Goal: Information Seeking & Learning: Check status

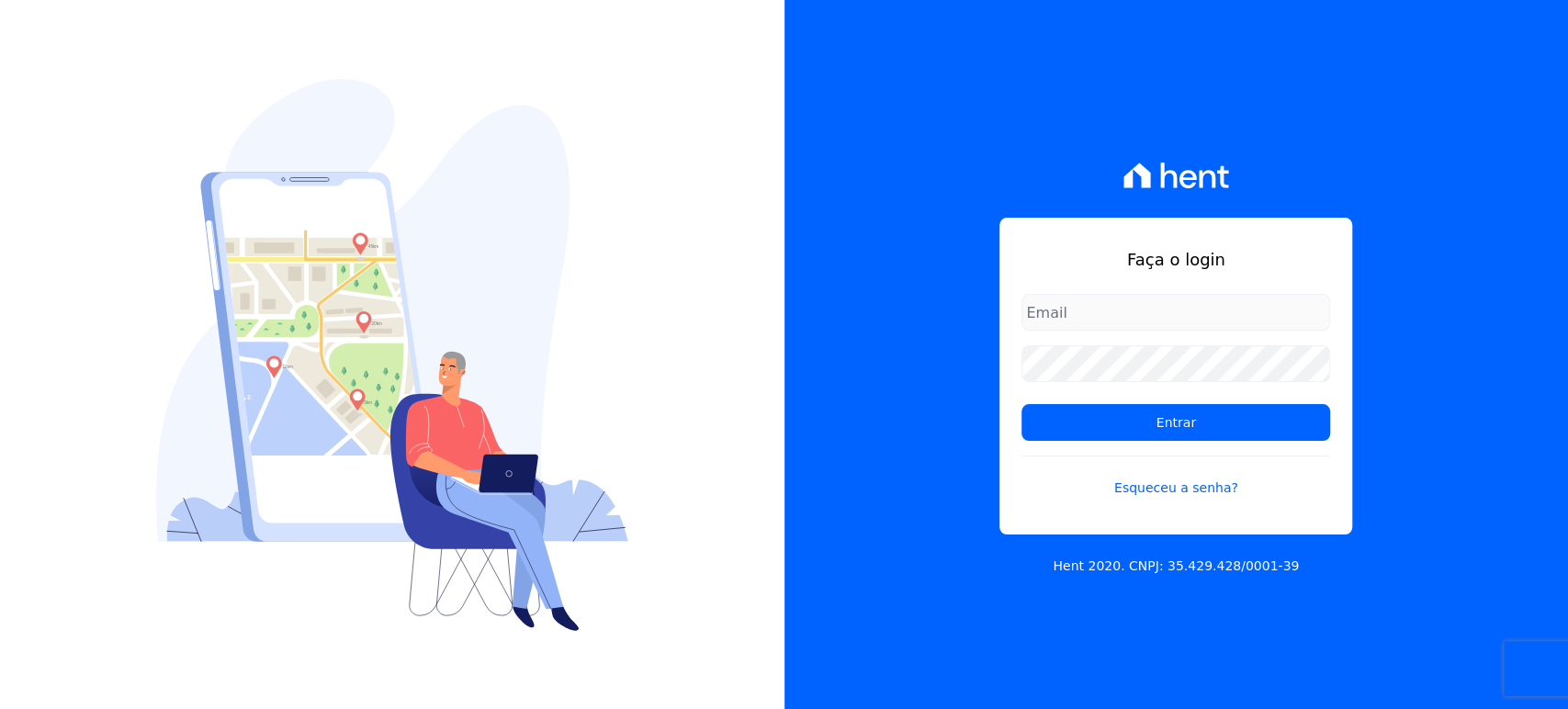
type input "[PERSON_NAME][EMAIL_ADDRESS][DOMAIN_NAME]"
click at [887, 421] on div "Faça o login [PERSON_NAME][EMAIL_ADDRESS][DOMAIN_NAME] Entrar Esqueceu a senha?…" at bounding box center [1176, 354] width 784 height 709
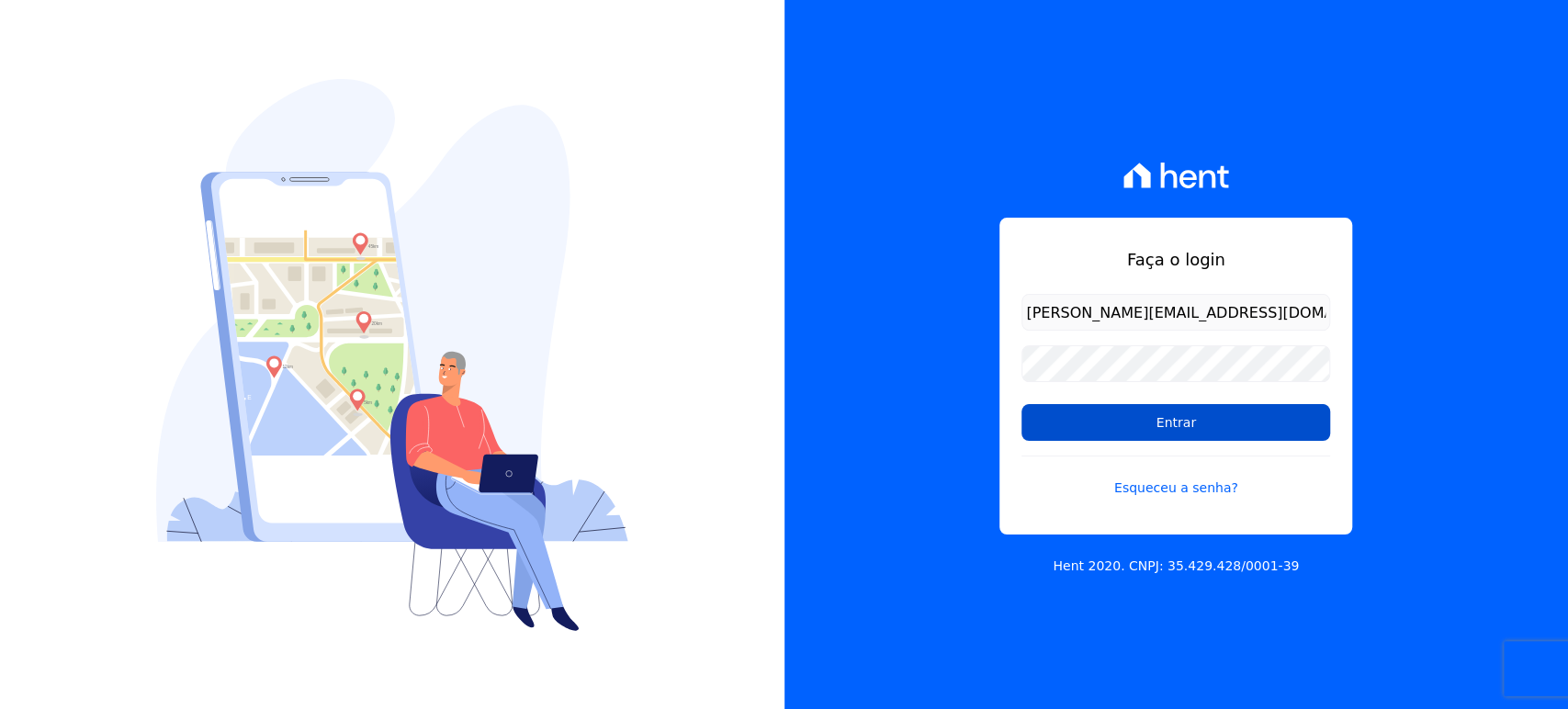
click at [1111, 422] on input "Entrar" at bounding box center [1176, 423] width 308 height 37
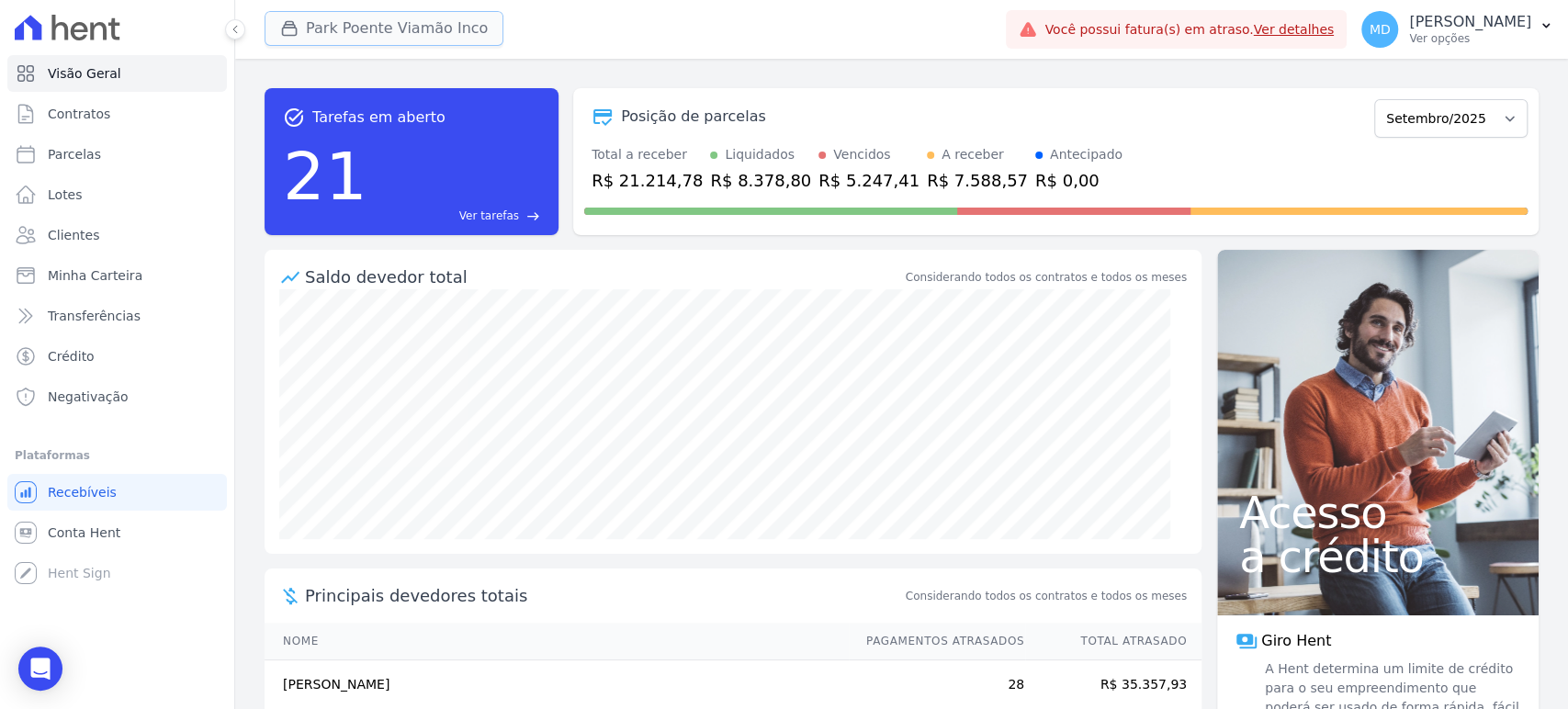
click at [337, 25] on button "Park Poente Viamão Inco" at bounding box center [384, 28] width 239 height 35
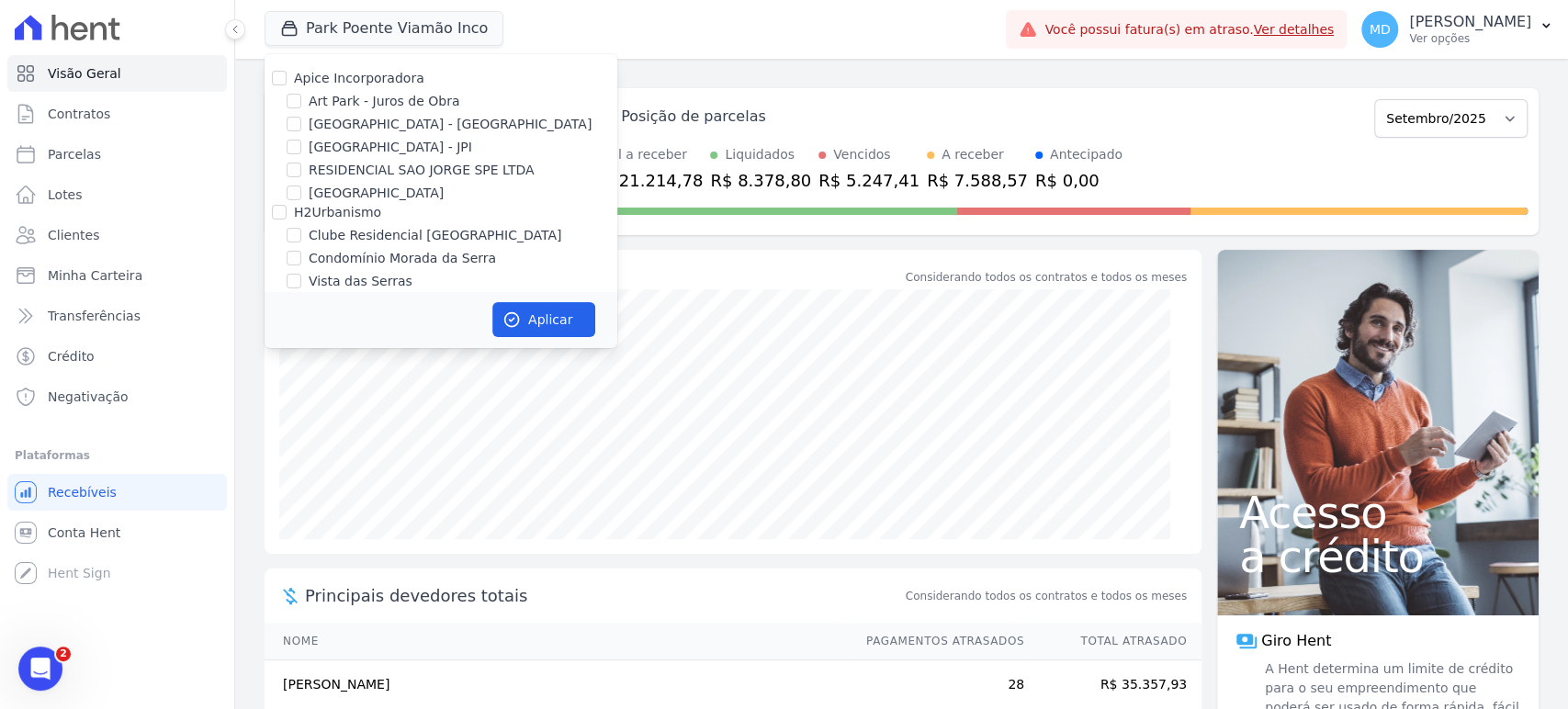
click at [329, 99] on label "Art Park - Juros de Obra" at bounding box center [384, 100] width 151 height 19
click at [301, 99] on input "Art Park - Juros de Obra" at bounding box center [293, 100] width 15 height 15
checkbox input "true"
click at [332, 135] on div "Apice Incorporadora [GEOGRAPHIC_DATA] - Juros de Obra [GEOGRAPHIC_DATA] - [GEOG…" at bounding box center [440, 225] width 353 height 340
click at [328, 125] on label "[GEOGRAPHIC_DATA] - [GEOGRAPHIC_DATA]" at bounding box center [449, 124] width 283 height 19
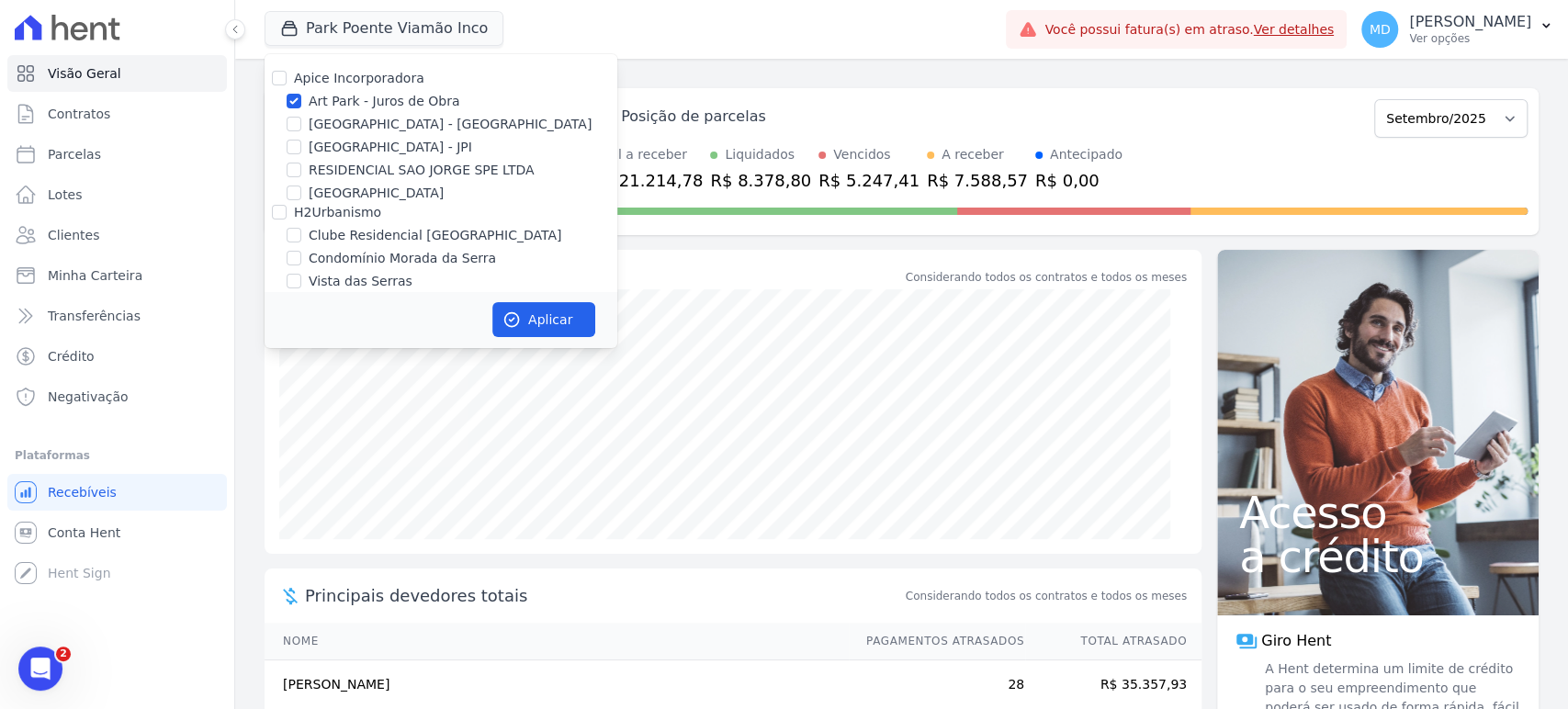
click at [301, 125] on input "[GEOGRAPHIC_DATA] - [GEOGRAPHIC_DATA]" at bounding box center [293, 123] width 15 height 15
checkbox input "true"
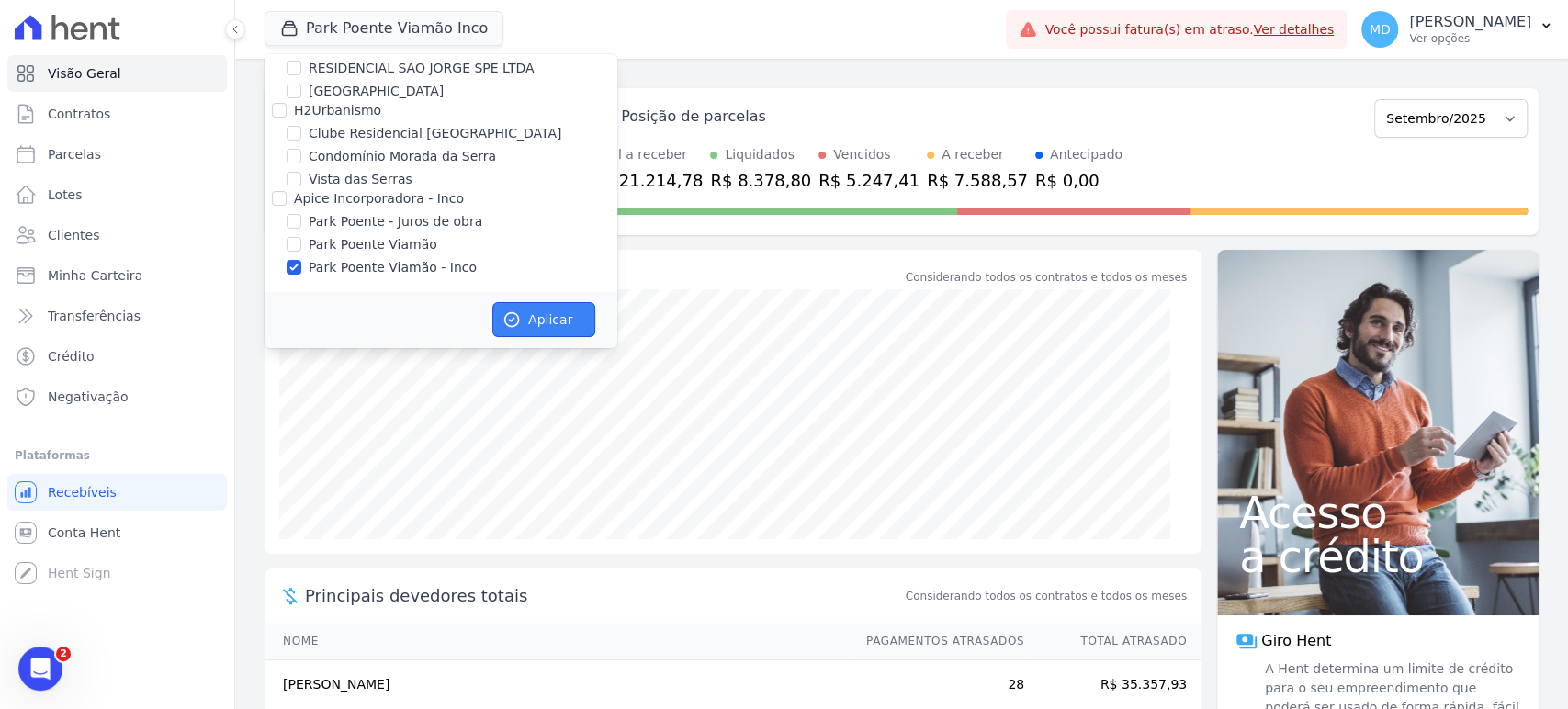
click at [550, 315] on button "Aplicar" at bounding box center [543, 319] width 102 height 35
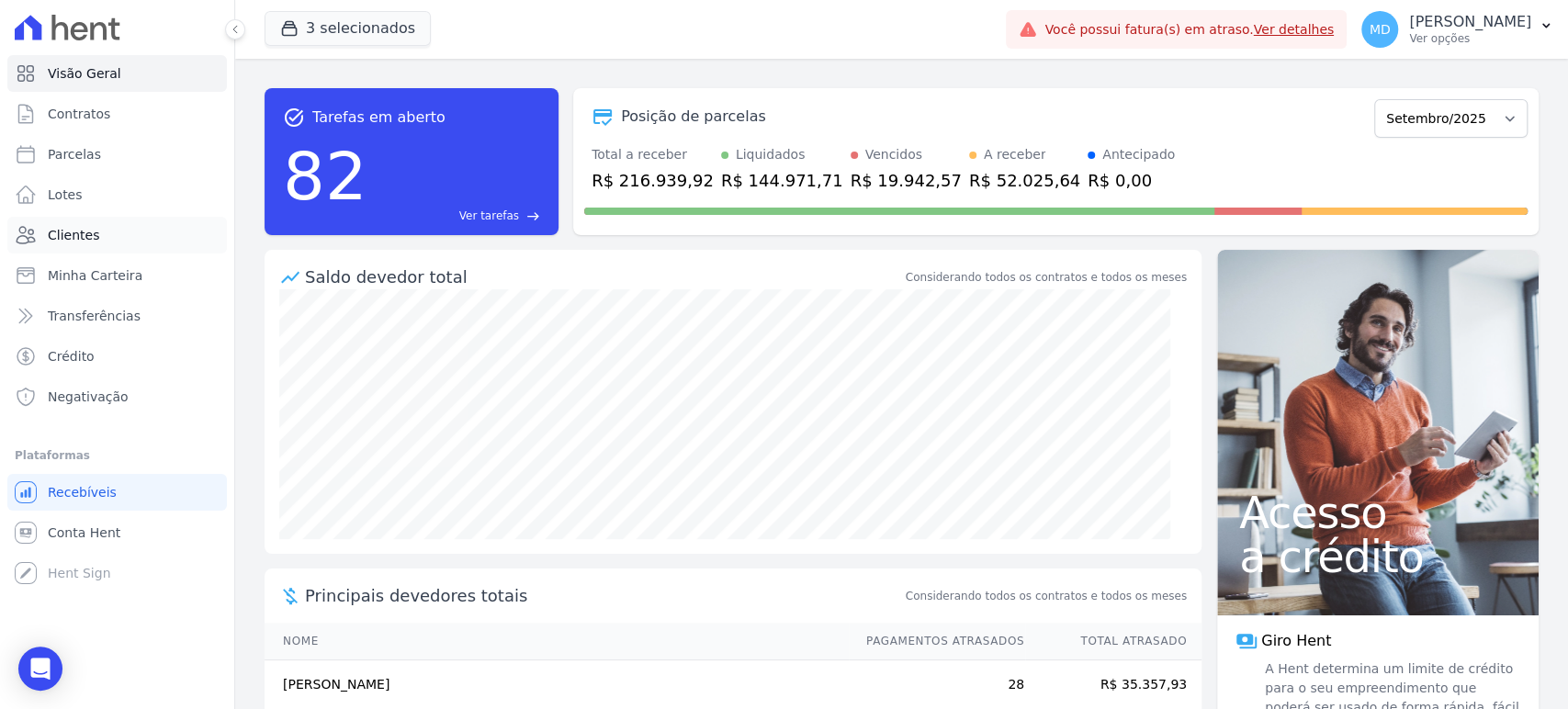
click at [86, 236] on span "Clientes" at bounding box center [74, 235] width 52 height 18
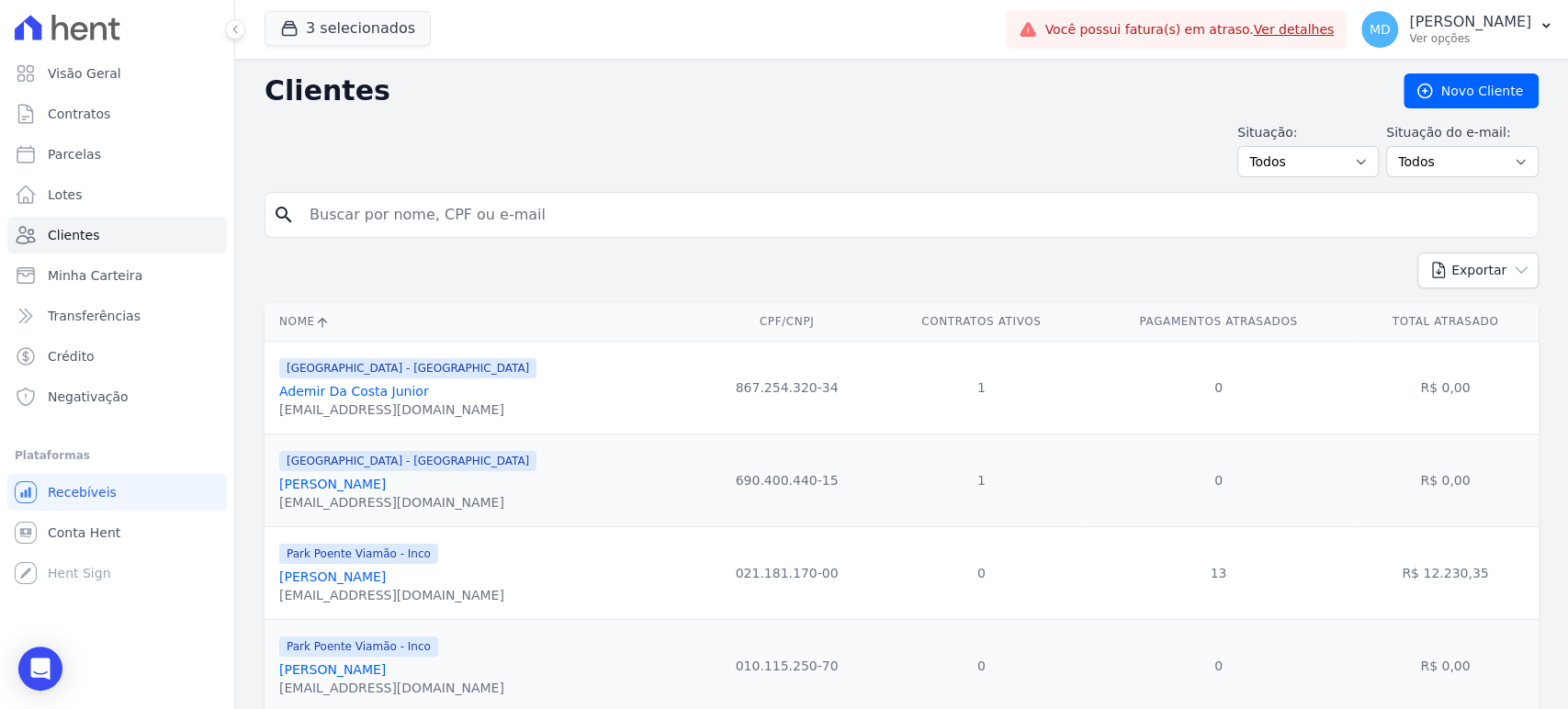
drag, startPoint x: 498, startPoint y: 212, endPoint x: 507, endPoint y: 208, distance: 9.8
click at [498, 212] on input "search" at bounding box center [914, 215] width 1232 height 37
type input "vinicios"
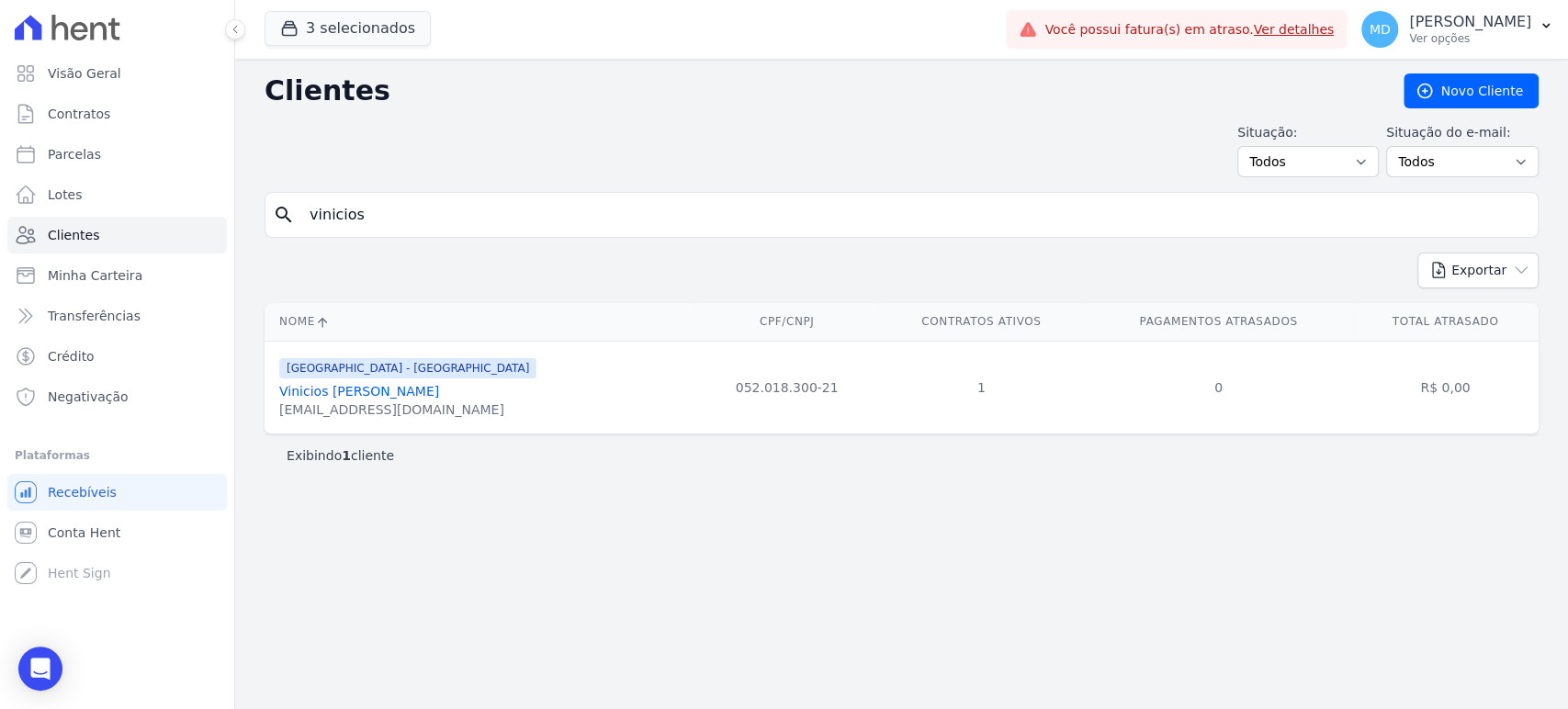
drag, startPoint x: 1462, startPoint y: 392, endPoint x: 1372, endPoint y: 389, distance: 90.0
click at [1372, 389] on td "R$ 0,00" at bounding box center [1446, 387] width 187 height 92
click at [362, 387] on link "Vinicios [PERSON_NAME]" at bounding box center [359, 391] width 160 height 15
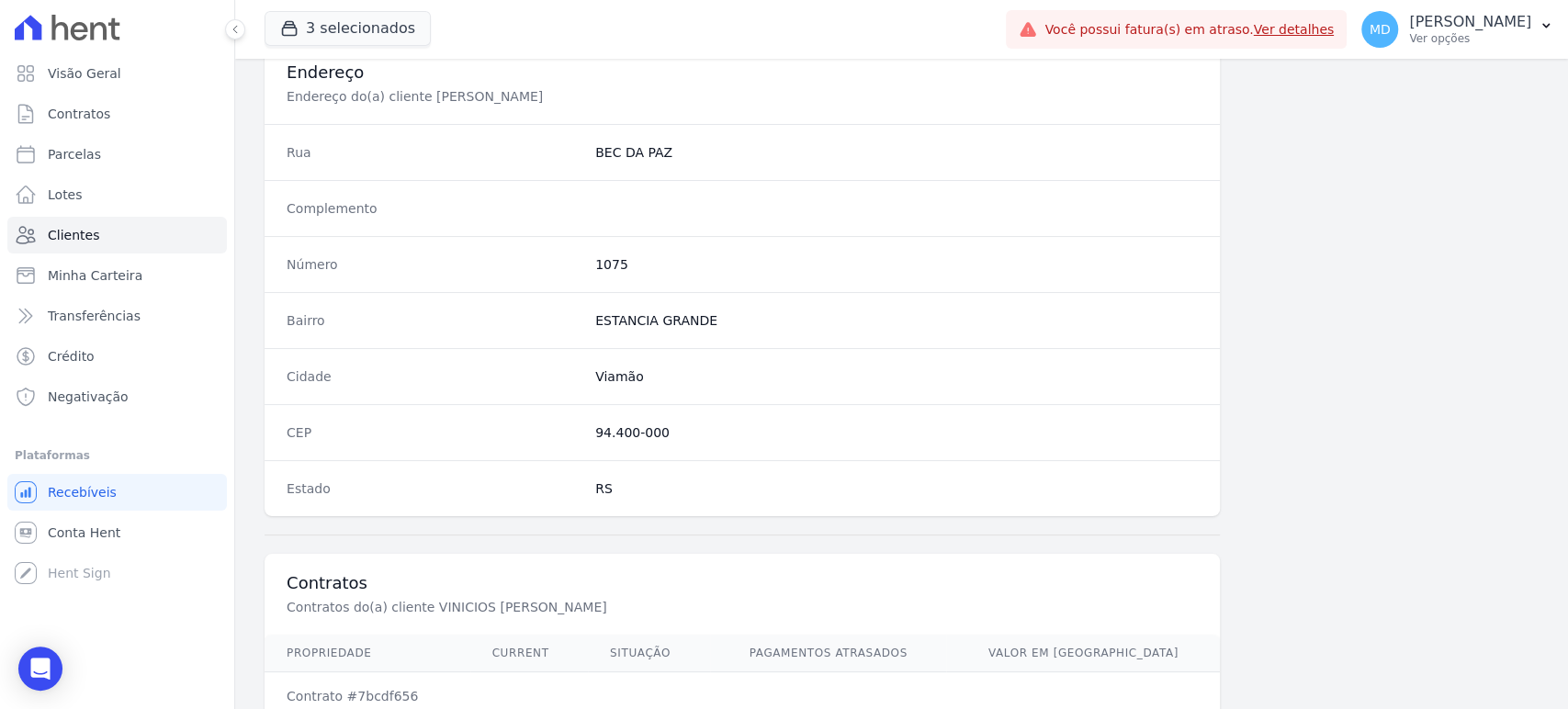
scroll to position [1006, 0]
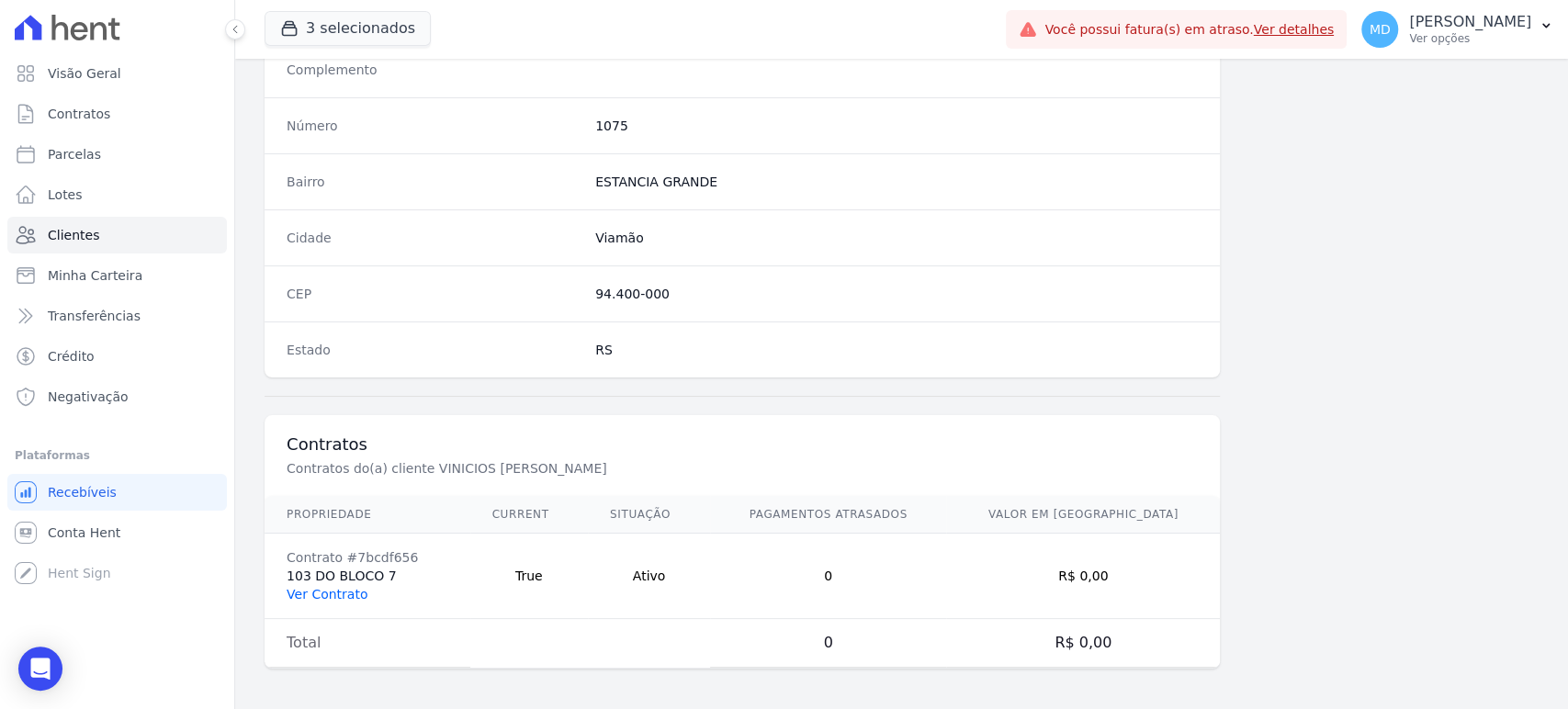
click at [330, 592] on link "Ver Contrato" at bounding box center [326, 594] width 81 height 15
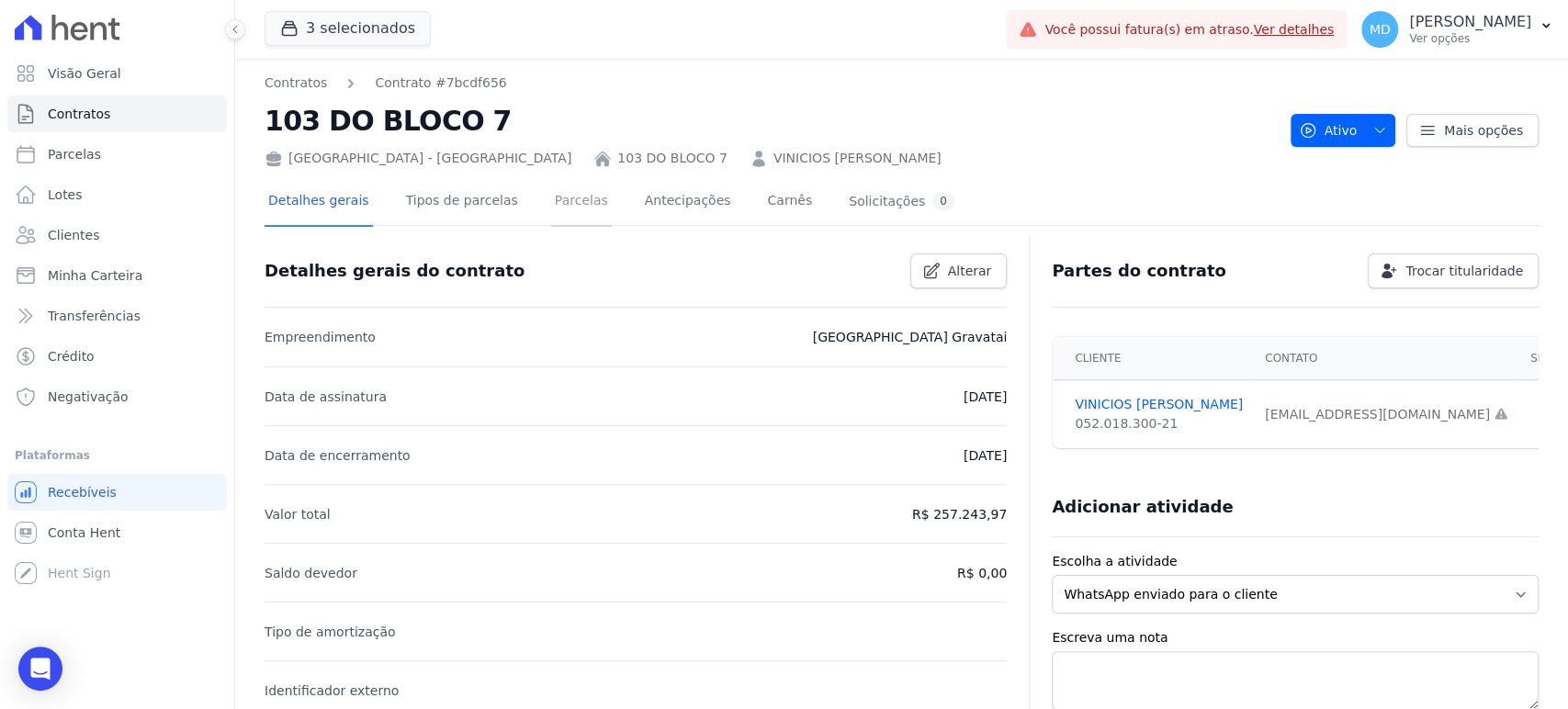
click at [570, 201] on link "Parcelas" at bounding box center [581, 202] width 61 height 49
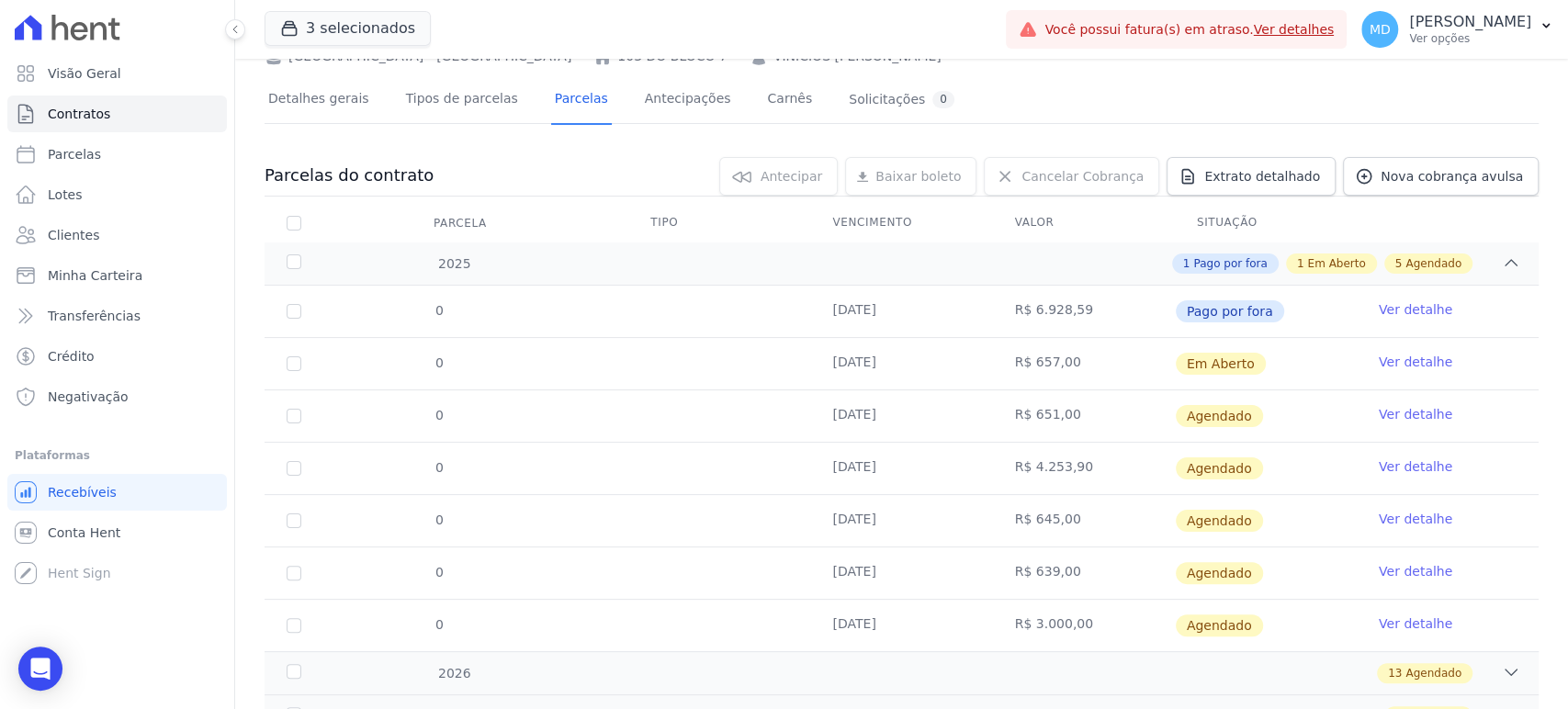
scroll to position [184, 0]
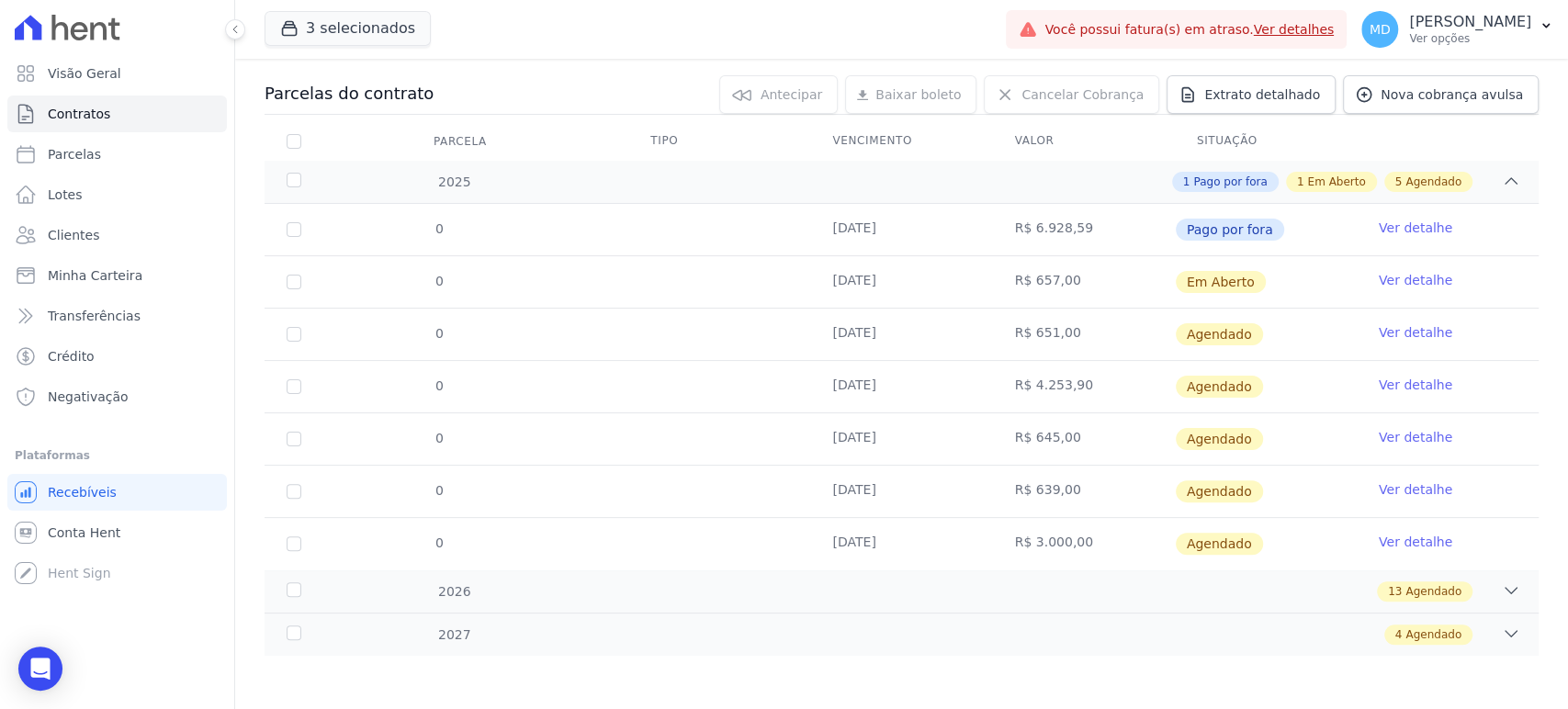
drag, startPoint x: 821, startPoint y: 279, endPoint x: 907, endPoint y: 283, distance: 86.1
click at [907, 283] on td "[DATE]" at bounding box center [901, 282] width 182 height 52
drag, startPoint x: 831, startPoint y: 236, endPoint x: 890, endPoint y: 229, distance: 59.4
click at [890, 229] on td "[DATE]" at bounding box center [901, 230] width 182 height 52
drag, startPoint x: 833, startPoint y: 269, endPoint x: 922, endPoint y: 271, distance: 89.0
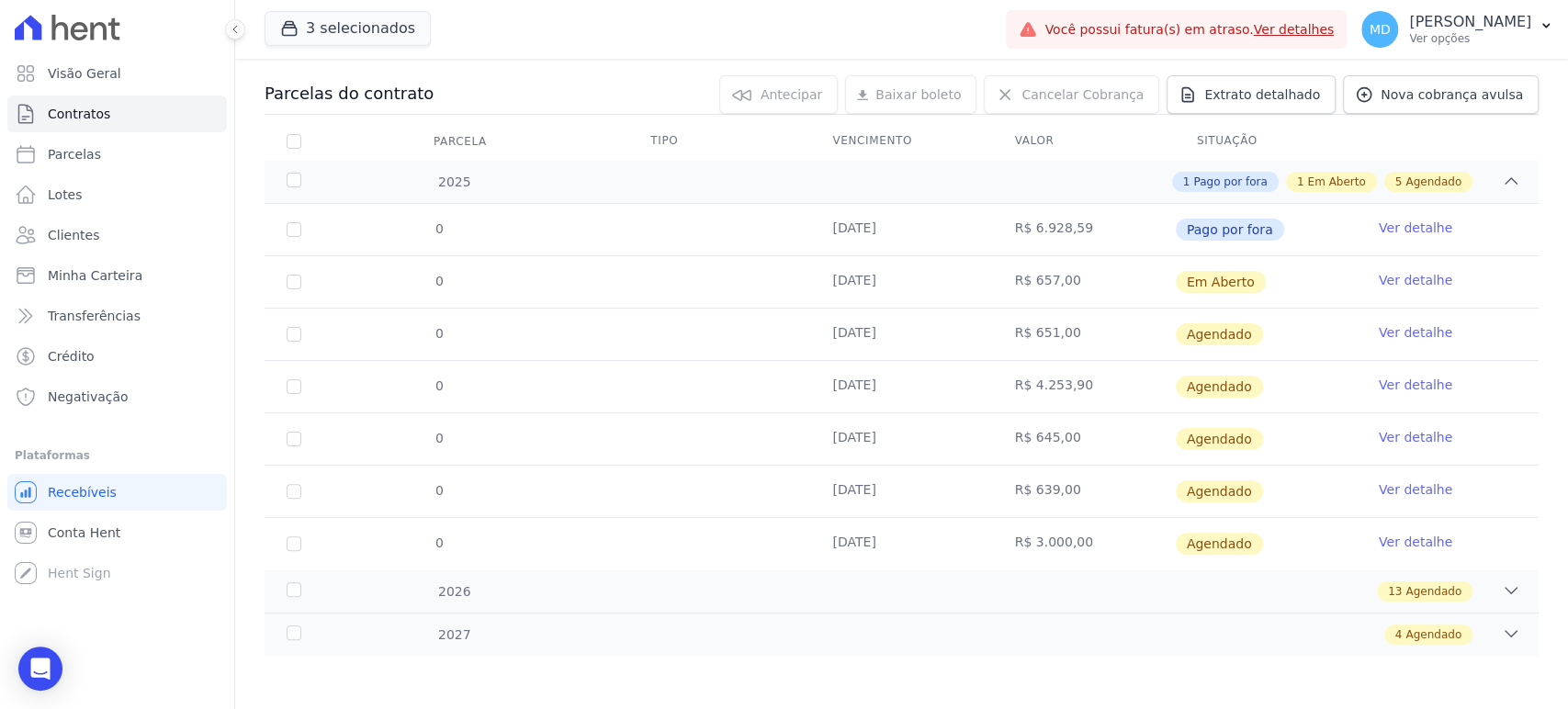
click at [921, 271] on td "[DATE]" at bounding box center [901, 282] width 182 height 52
